Goal: Find specific page/section: Find specific page/section

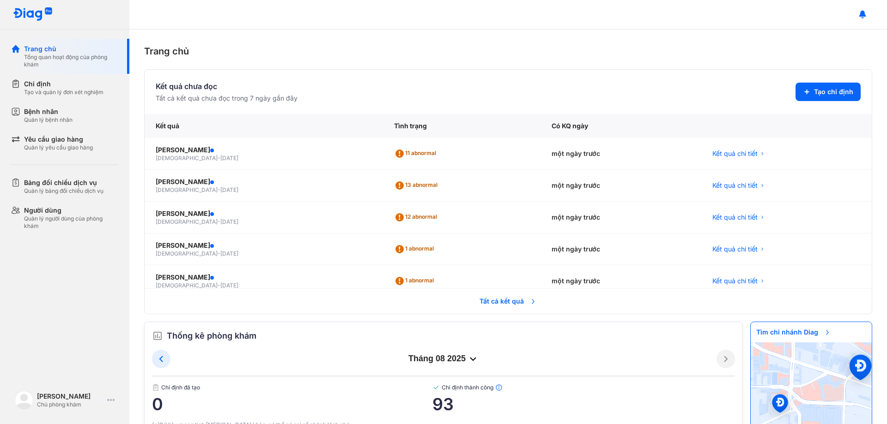
click at [508, 304] on span "Tất cả kết quả" at bounding box center [508, 301] width 68 height 20
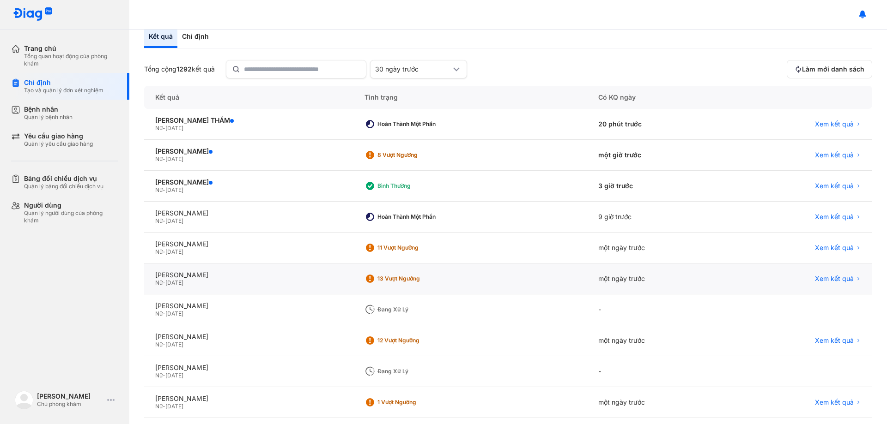
scroll to position [88, 0]
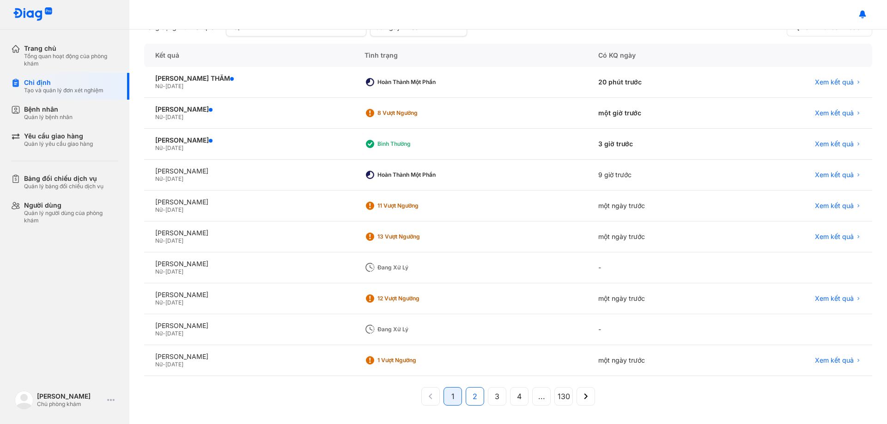
click at [488, 397] on button "2" at bounding box center [497, 396] width 18 height 18
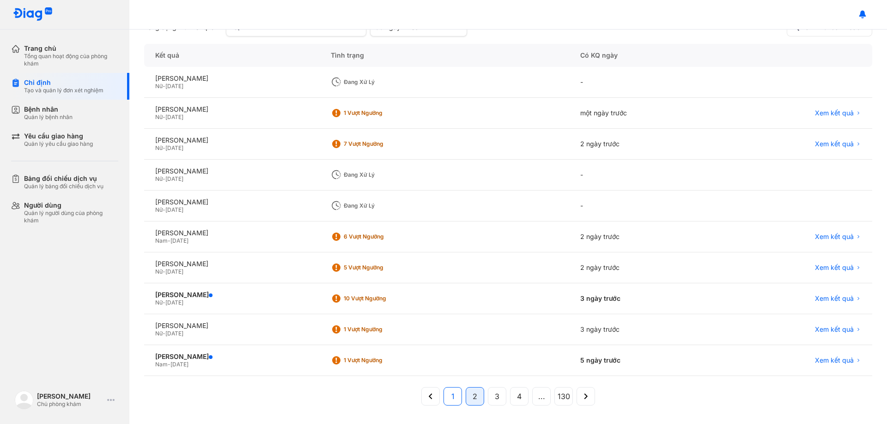
click at [451, 400] on span "1" at bounding box center [452, 396] width 3 height 11
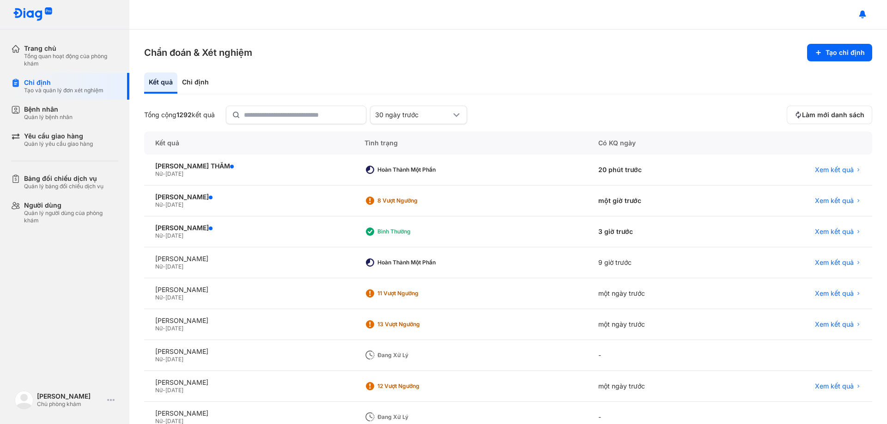
scroll to position [0, 0]
